Goal: Navigation & Orientation: Find specific page/section

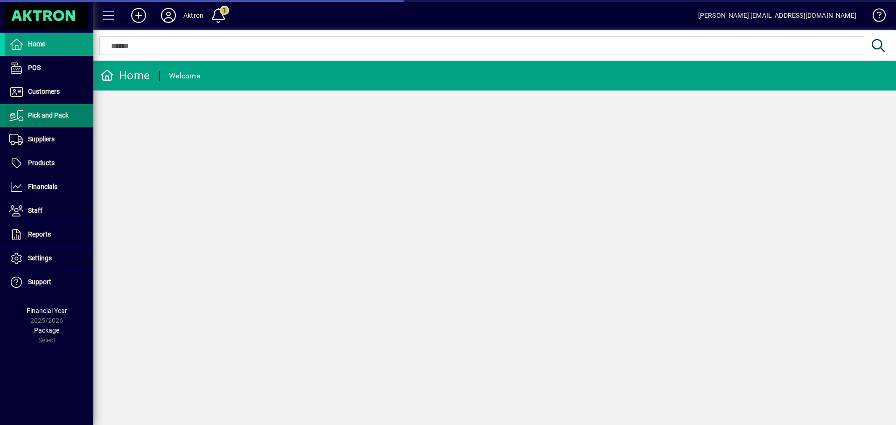
drag, startPoint x: 49, startPoint y: 87, endPoint x: 56, endPoint y: 104, distance: 18.0
click at [49, 87] on span "Customers" at bounding box center [32, 91] width 55 height 11
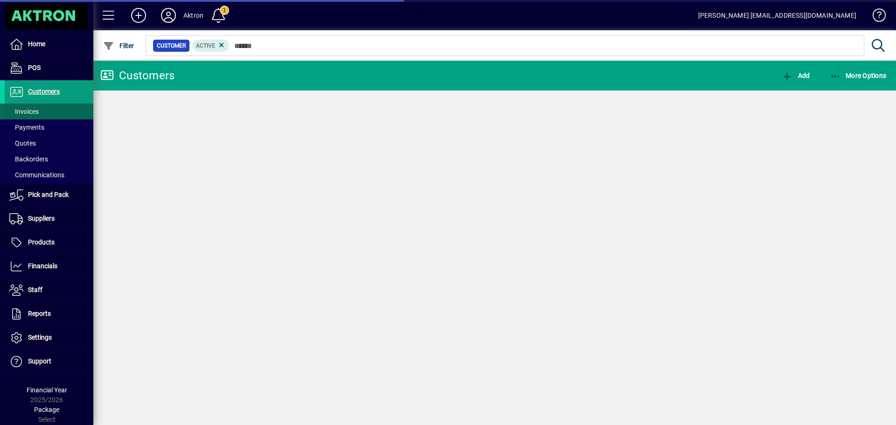
click at [53, 107] on span at bounding box center [49, 111] width 89 height 22
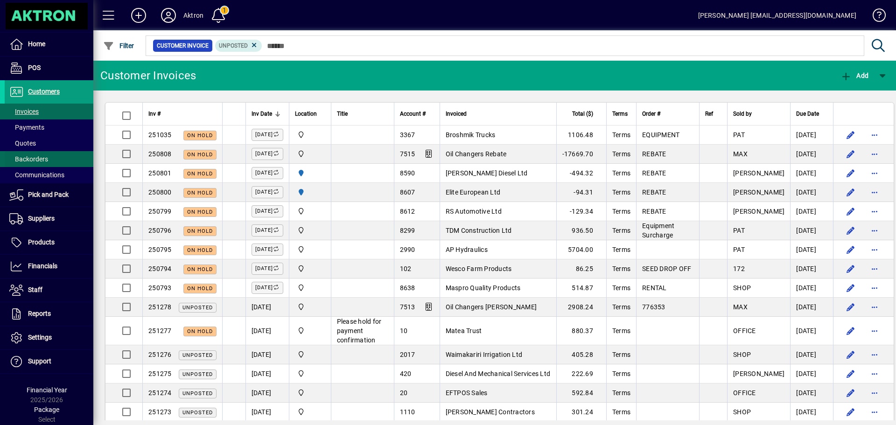
click at [44, 148] on span at bounding box center [49, 159] width 89 height 22
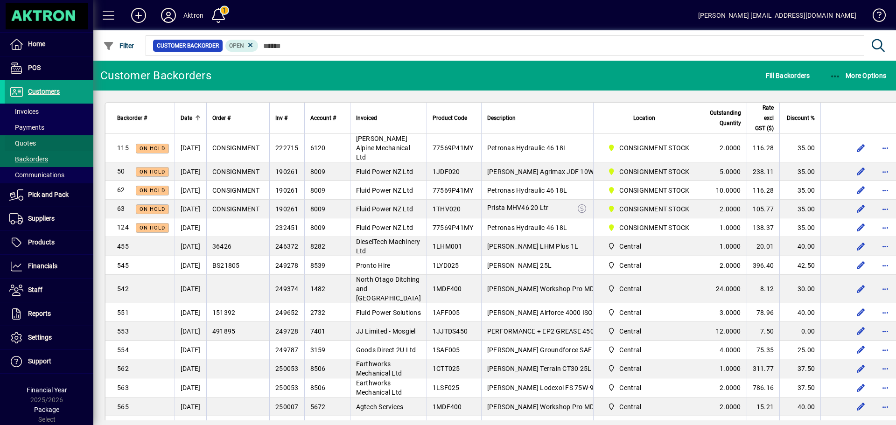
click at [46, 139] on span at bounding box center [49, 143] width 89 height 22
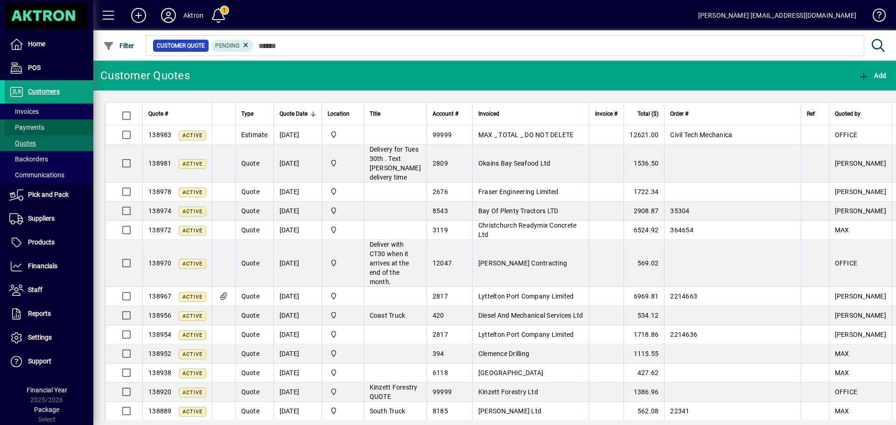
click at [25, 118] on span at bounding box center [49, 127] width 89 height 22
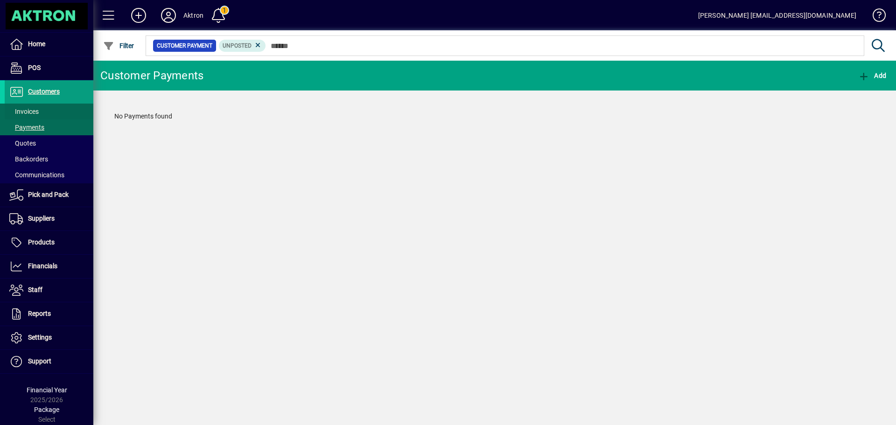
click at [28, 113] on span "Invoices" at bounding box center [23, 111] width 29 height 7
